Goal: Browse casually: Explore the website without a specific task or goal

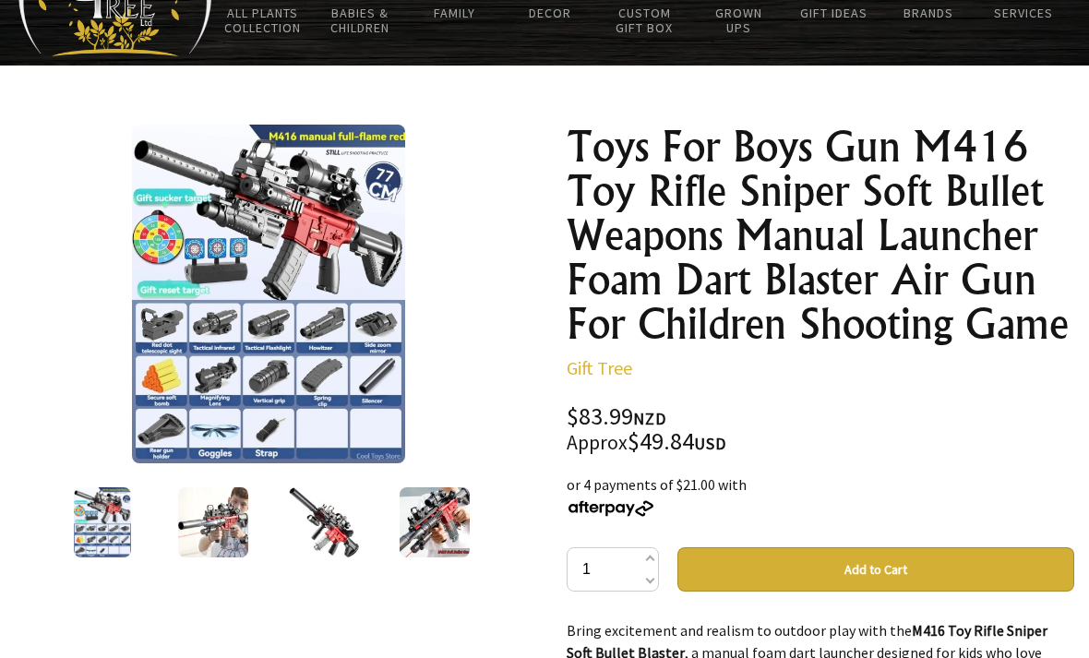
scroll to position [115, 0]
click at [1056, 368] on p "Gift Tree" at bounding box center [821, 368] width 508 height 22
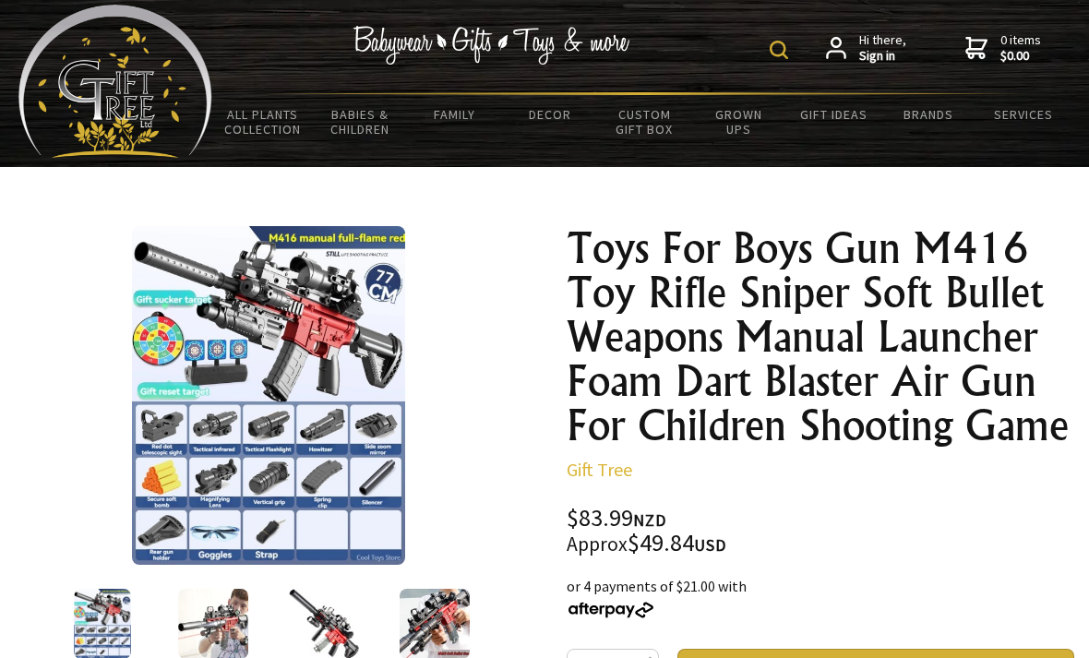
scroll to position [14, 0]
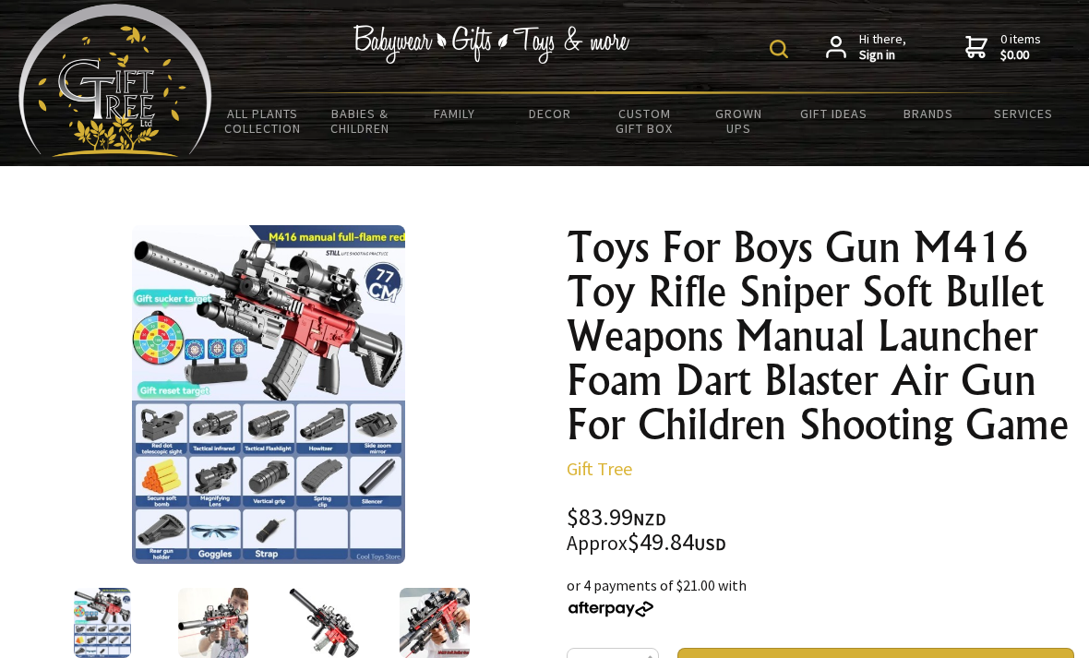
click at [90, 232] on div at bounding box center [269, 395] width 508 height 339
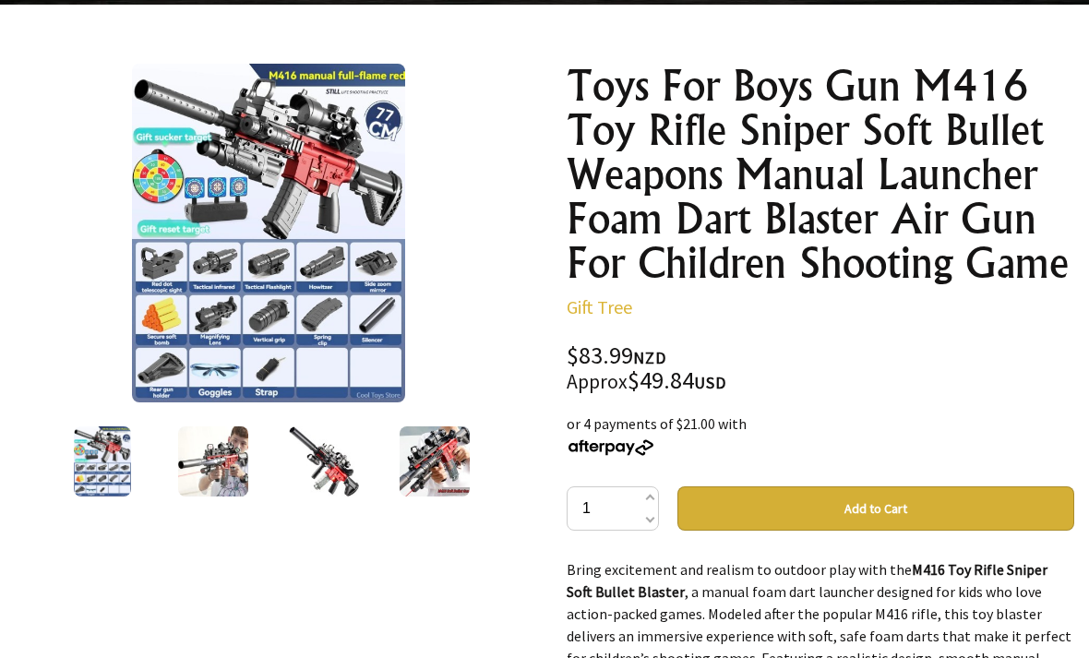
scroll to position [169, 0]
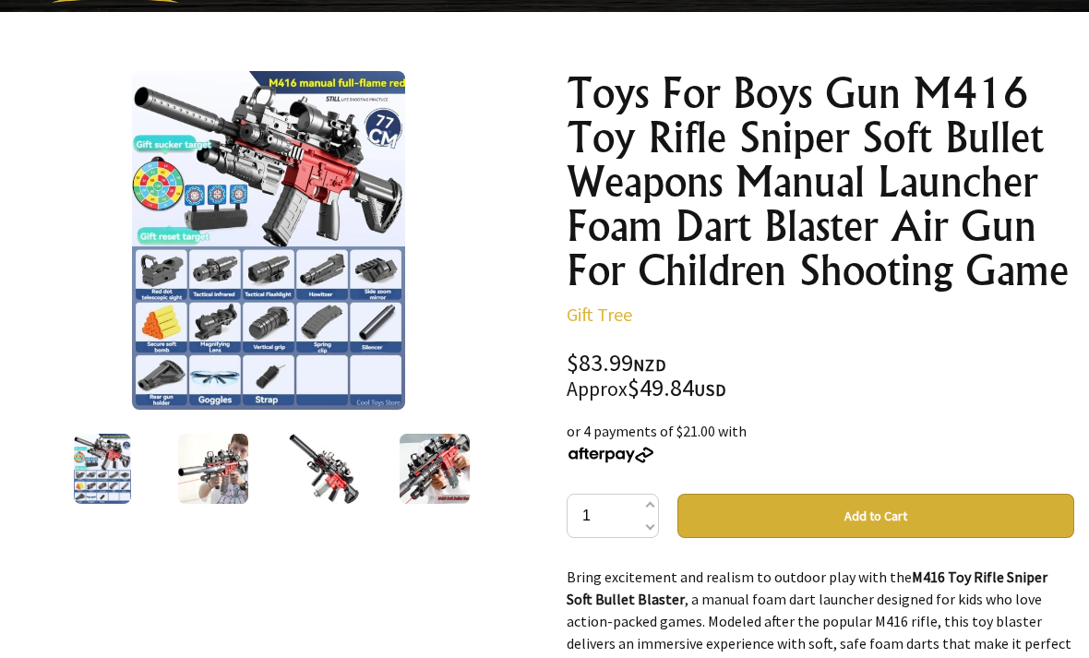
click at [353, 351] on img at bounding box center [269, 240] width 274 height 339
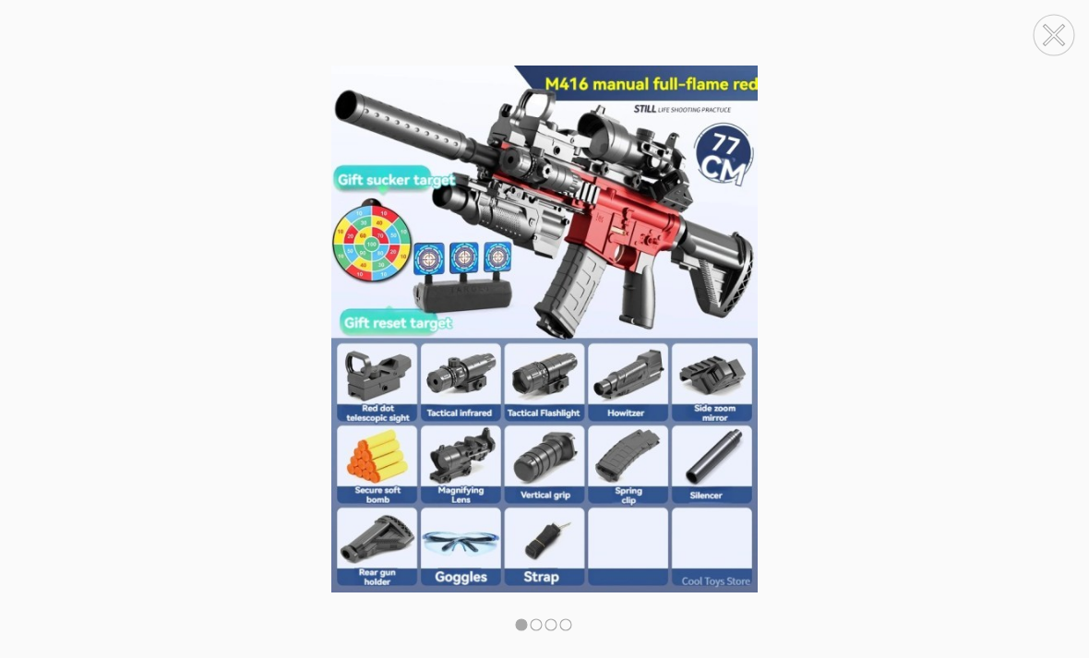
scroll to position [228, 0]
click at [1063, 29] on circle at bounding box center [1054, 35] width 41 height 41
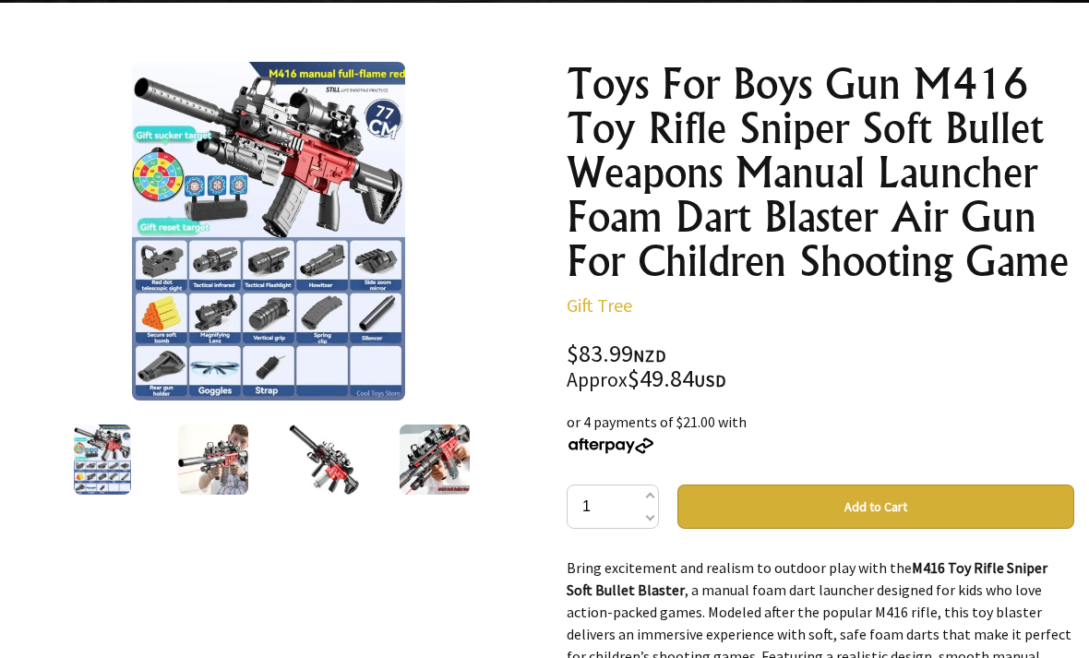
scroll to position [174, 0]
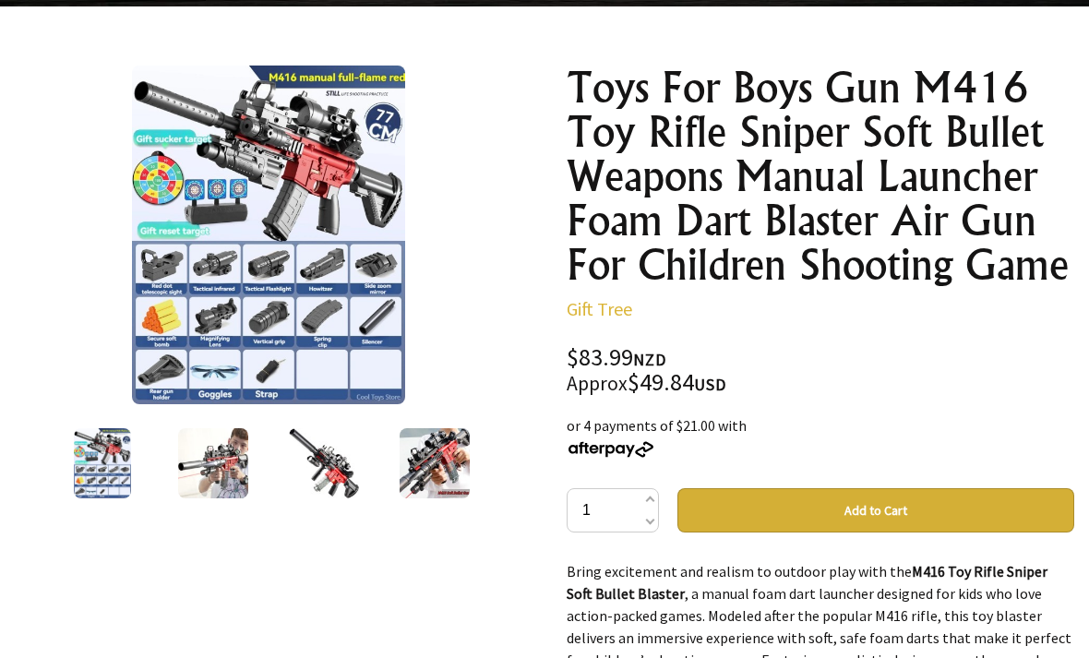
click at [271, 84] on img at bounding box center [269, 235] width 274 height 339
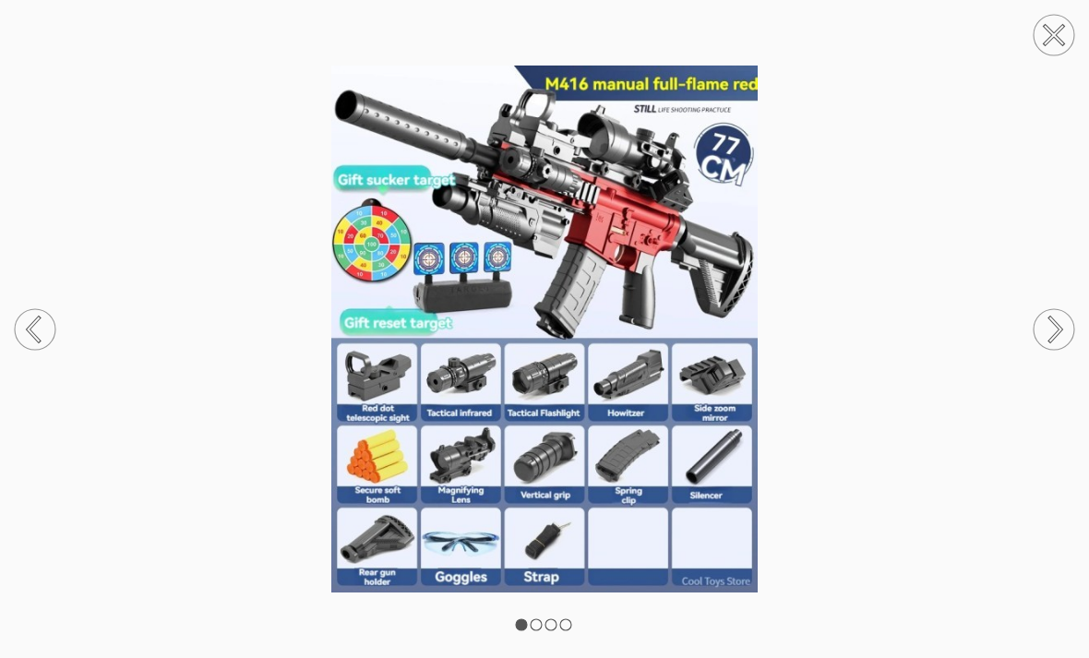
click at [552, 82] on img at bounding box center [544, 329] width 1089 height 526
click at [557, 81] on img at bounding box center [544, 329] width 1089 height 526
click at [569, 66] on img at bounding box center [544, 329] width 1089 height 526
click at [604, 70] on img at bounding box center [544, 329] width 1089 height 526
click at [642, 76] on img at bounding box center [544, 329] width 1089 height 526
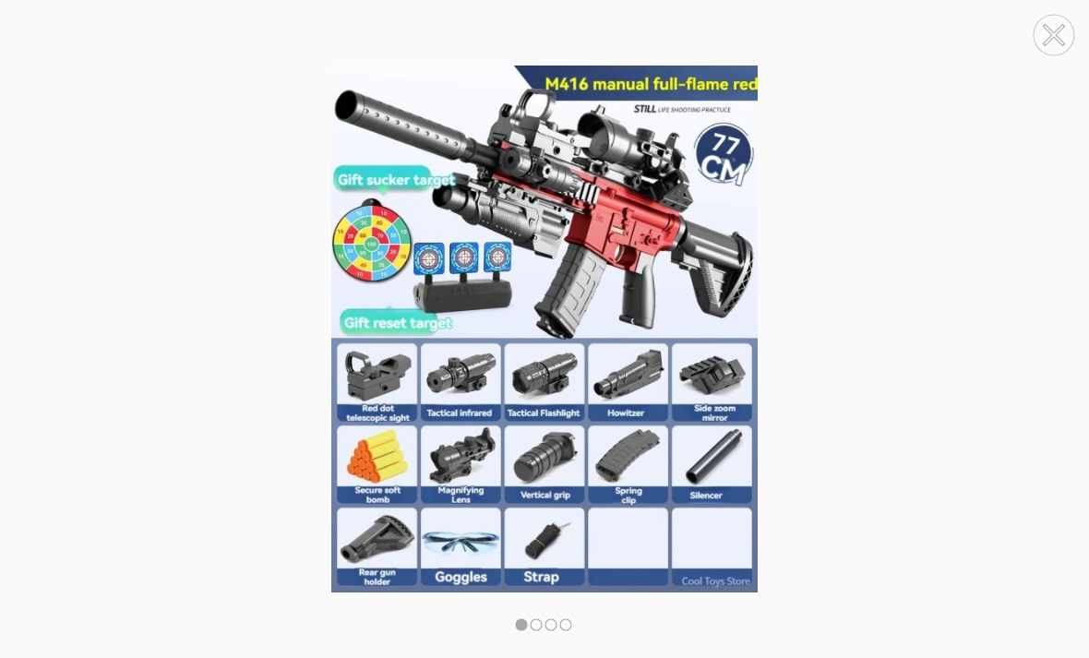
click at [679, 88] on img at bounding box center [544, 329] width 1089 height 526
click at [846, 169] on img at bounding box center [544, 329] width 1089 height 526
click at [857, 186] on img at bounding box center [544, 329] width 1089 height 526
click at [1022, 166] on img at bounding box center [544, 329] width 1089 height 526
